Goal: Task Accomplishment & Management: Complete application form

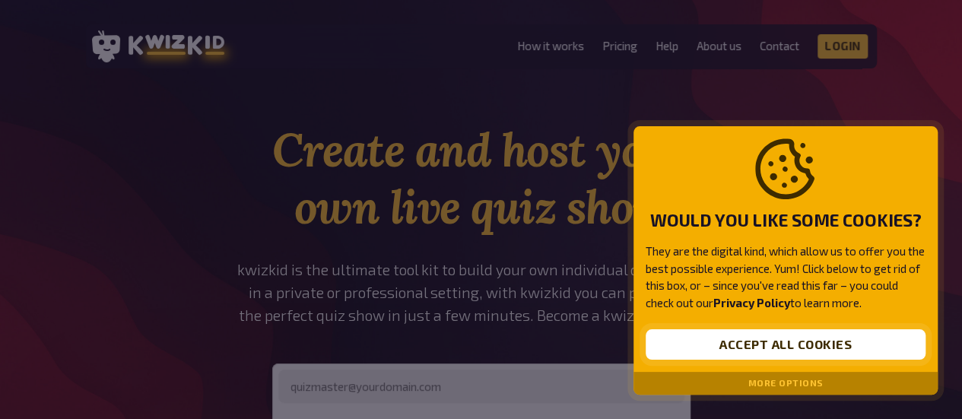
click at [823, 339] on button "Accept all cookies" at bounding box center [786, 344] width 280 height 30
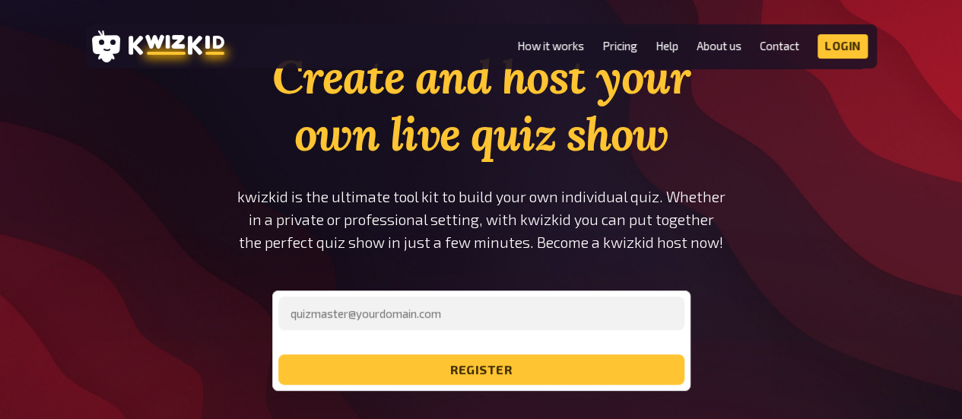
scroll to position [152, 0]
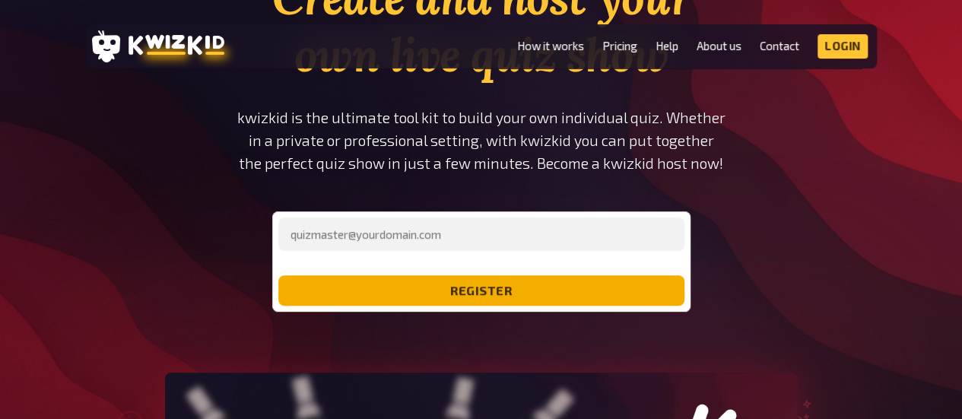
click at [552, 304] on button "register" at bounding box center [481, 290] width 406 height 30
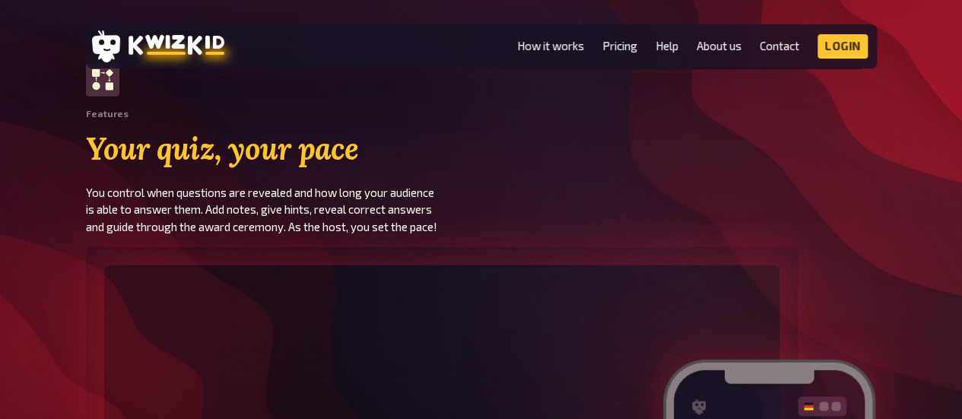
scroll to position [2054, 0]
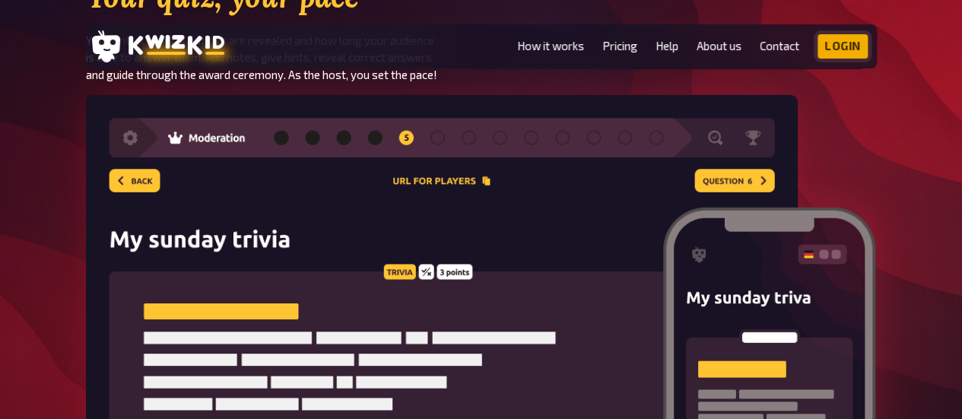
click at [852, 51] on link "Login" at bounding box center [843, 46] width 50 height 24
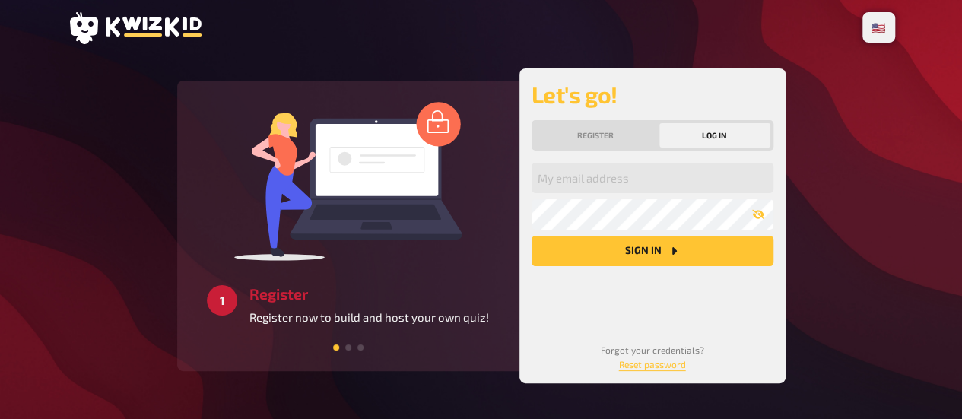
click at [386, 316] on p "Register now to build and host your own quiz!" at bounding box center [370, 317] width 240 height 17
